Goal: Task Accomplishment & Management: Manage account settings

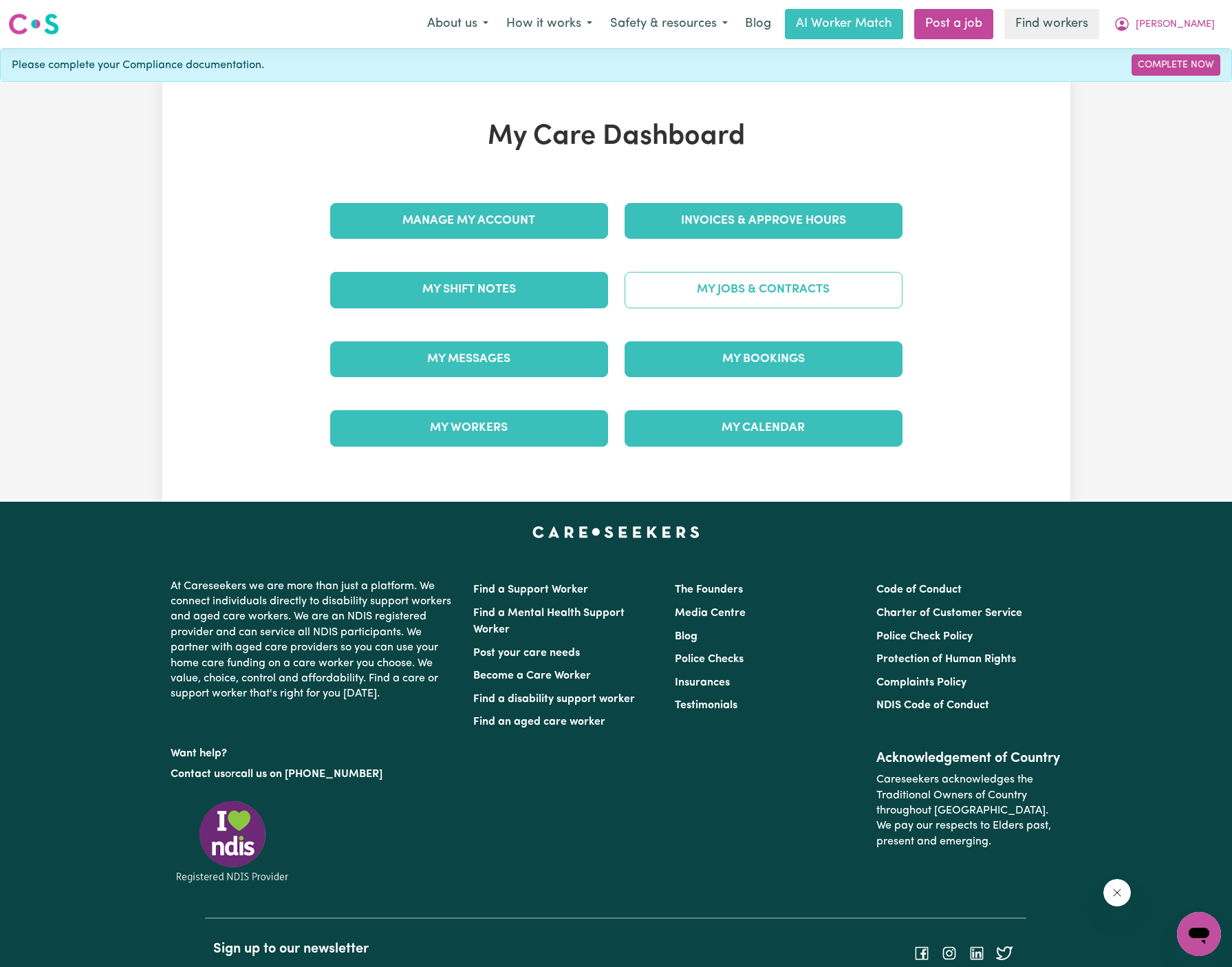
click at [783, 276] on link "My Jobs & Contracts" at bounding box center [763, 289] width 278 height 36
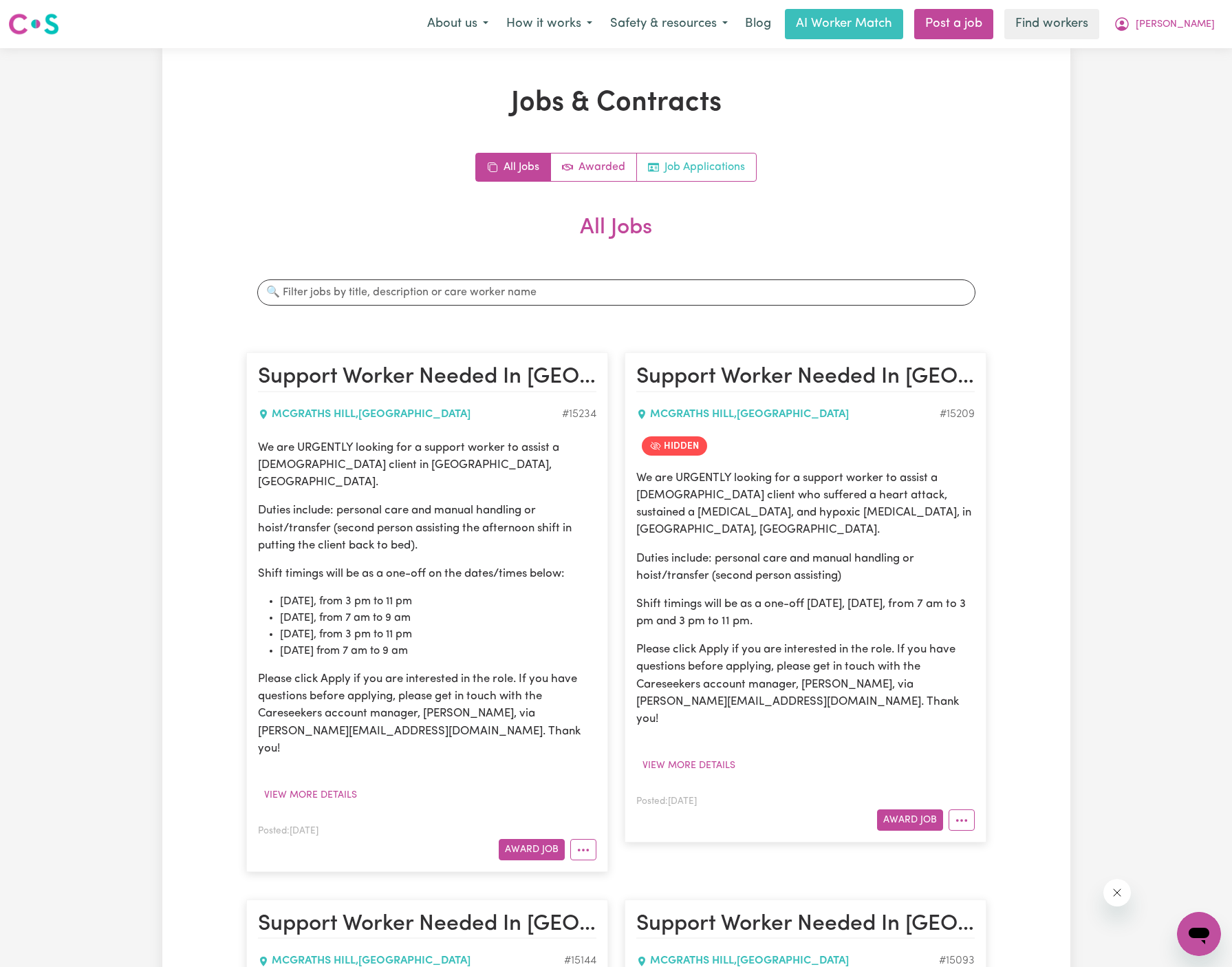
click at [719, 159] on link "Job Applications" at bounding box center [697, 167] width 119 height 27
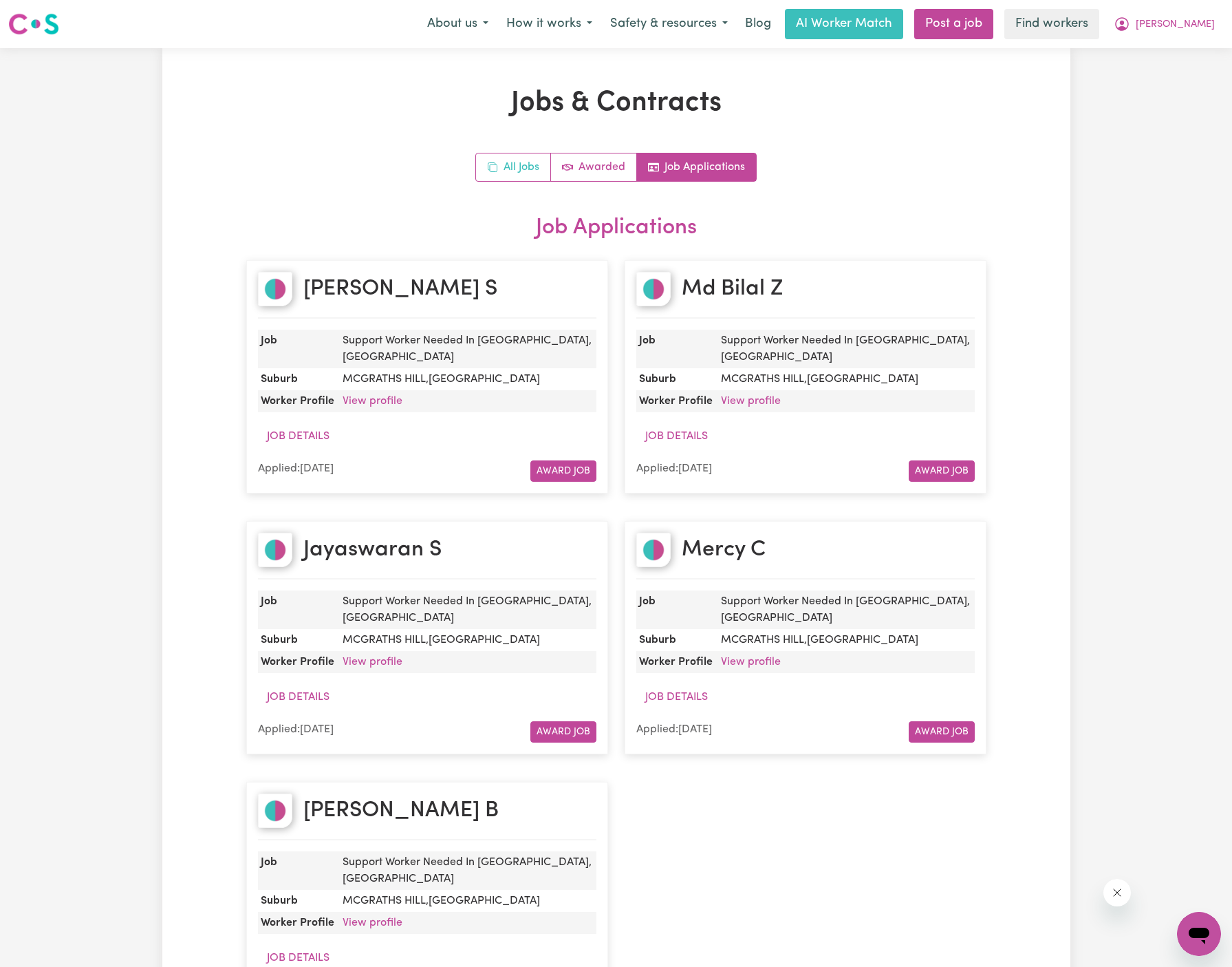
click at [519, 170] on link "All Jobs" at bounding box center [513, 167] width 75 height 27
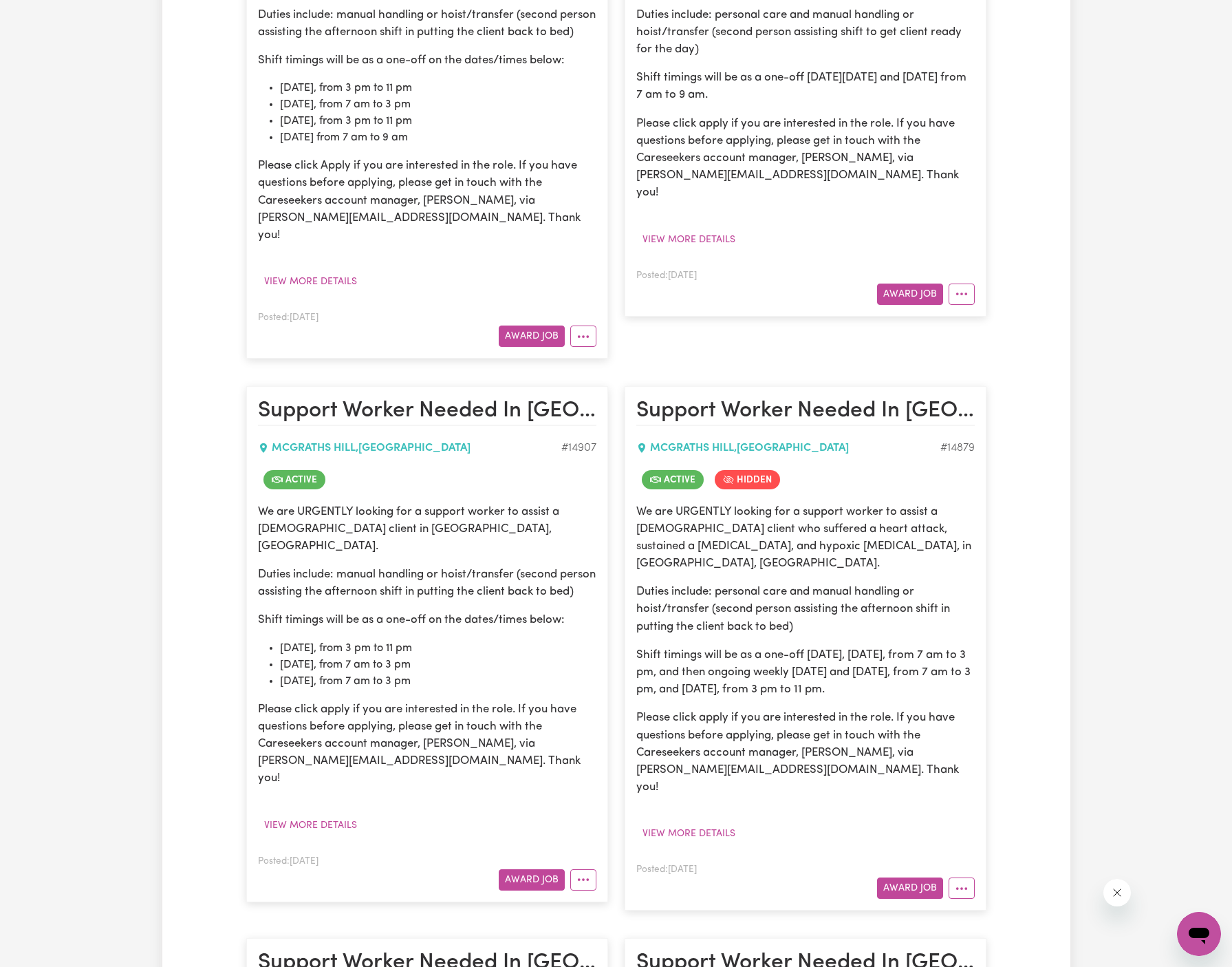
scroll to position [1664, 0]
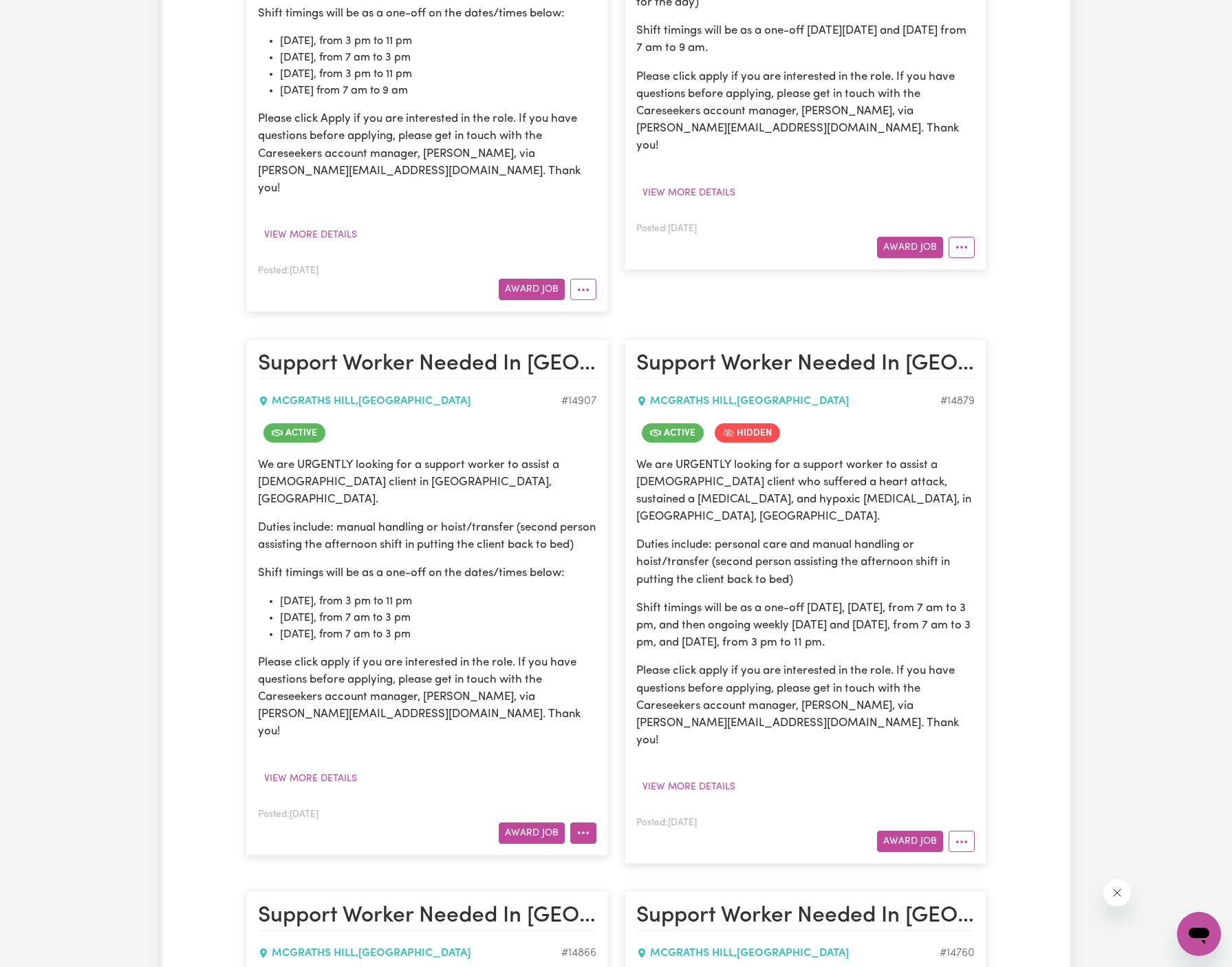
click at [580, 825] on icon "More options" at bounding box center [583, 832] width 14 height 14
click at [659, 905] on link "Hide Job" at bounding box center [637, 919] width 133 height 27
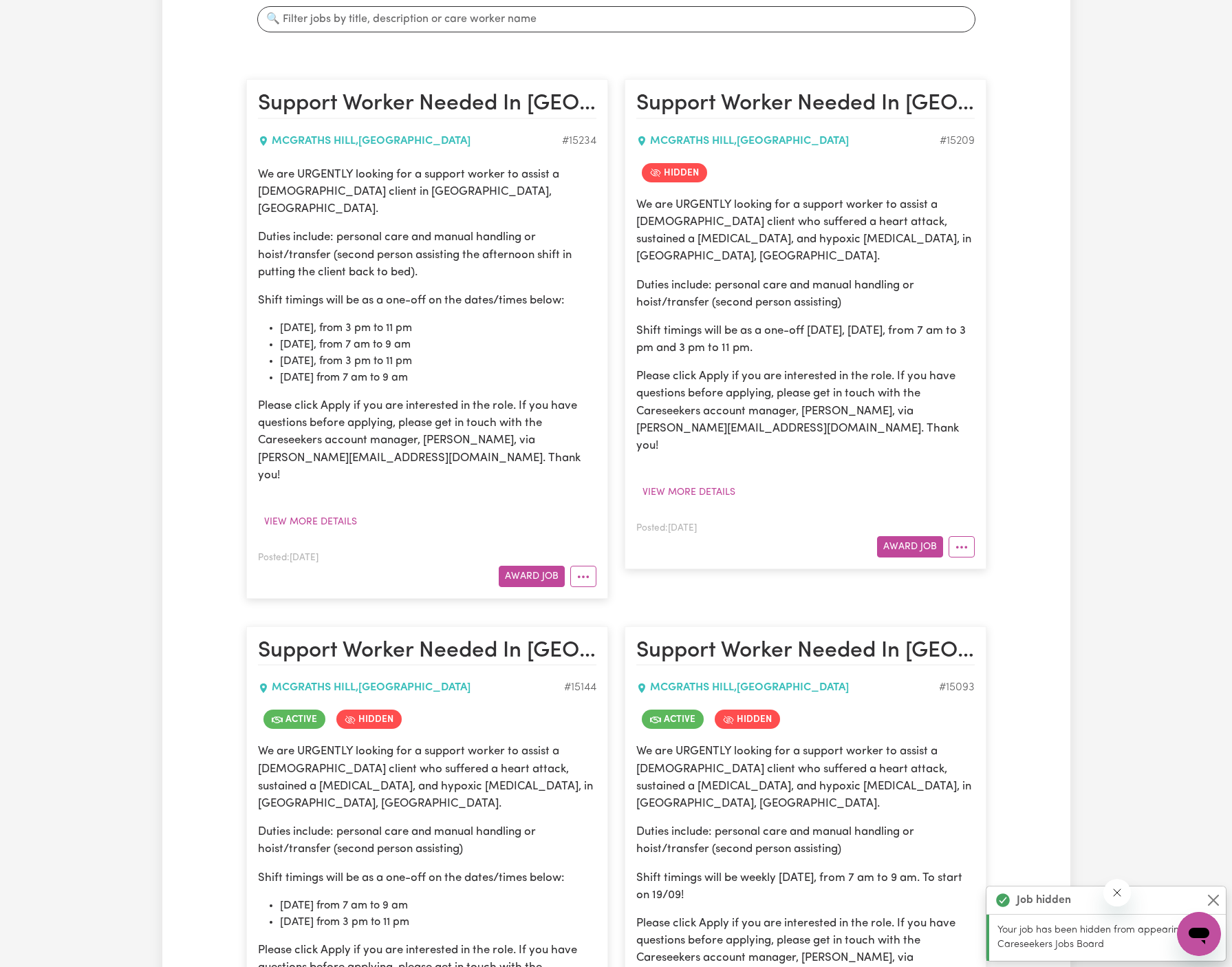
scroll to position [0, 0]
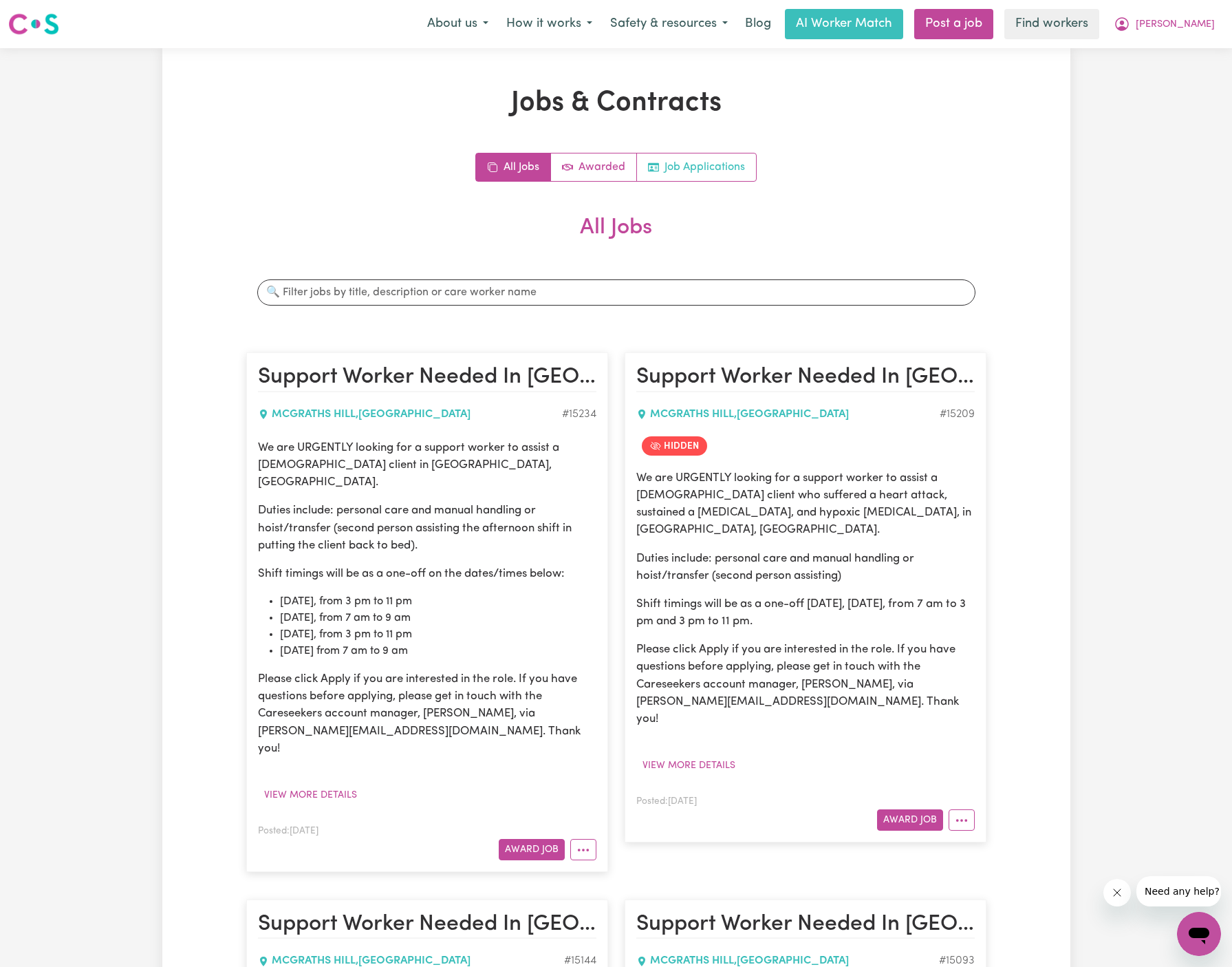
click at [735, 175] on link "Job Applications" at bounding box center [697, 167] width 119 height 27
